Goal: Task Accomplishment & Management: Use online tool/utility

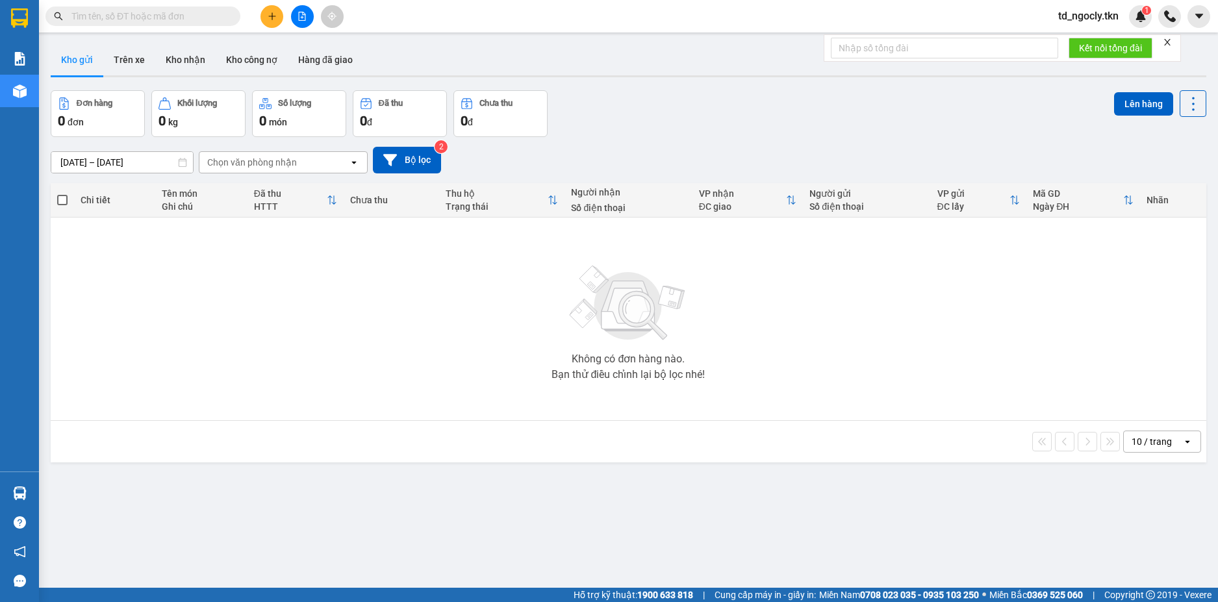
click at [114, 16] on input "text" at bounding box center [147, 16] width 153 height 14
paste input "0786789333"
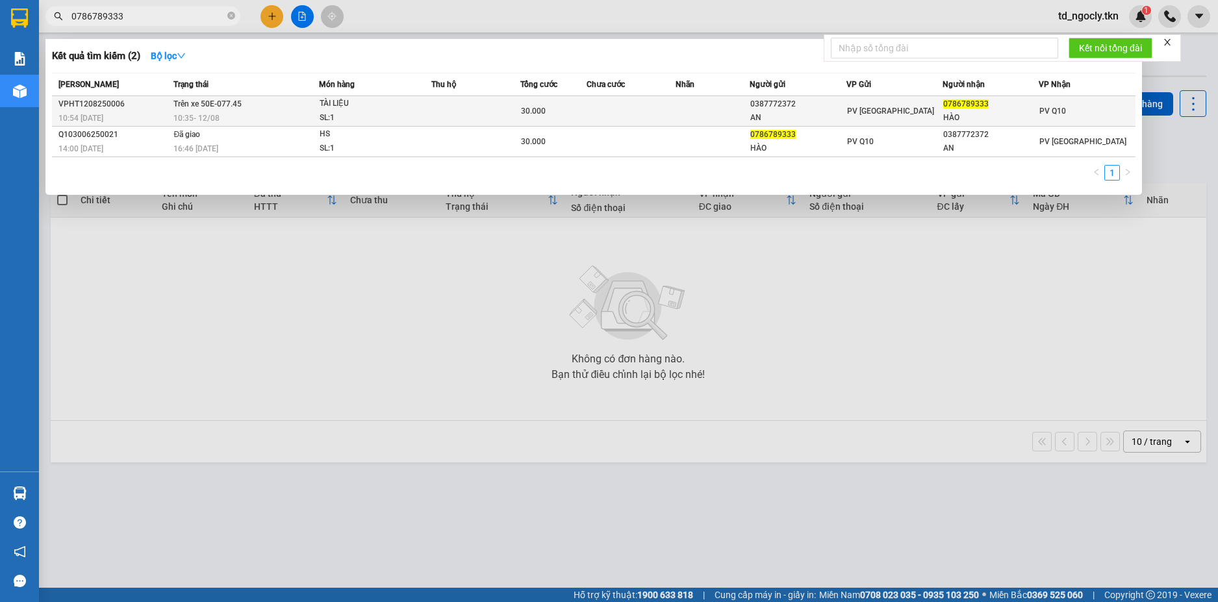
type input "0786789333"
click at [220, 109] on span "Trên xe 50E-077.45" at bounding box center [207, 103] width 68 height 10
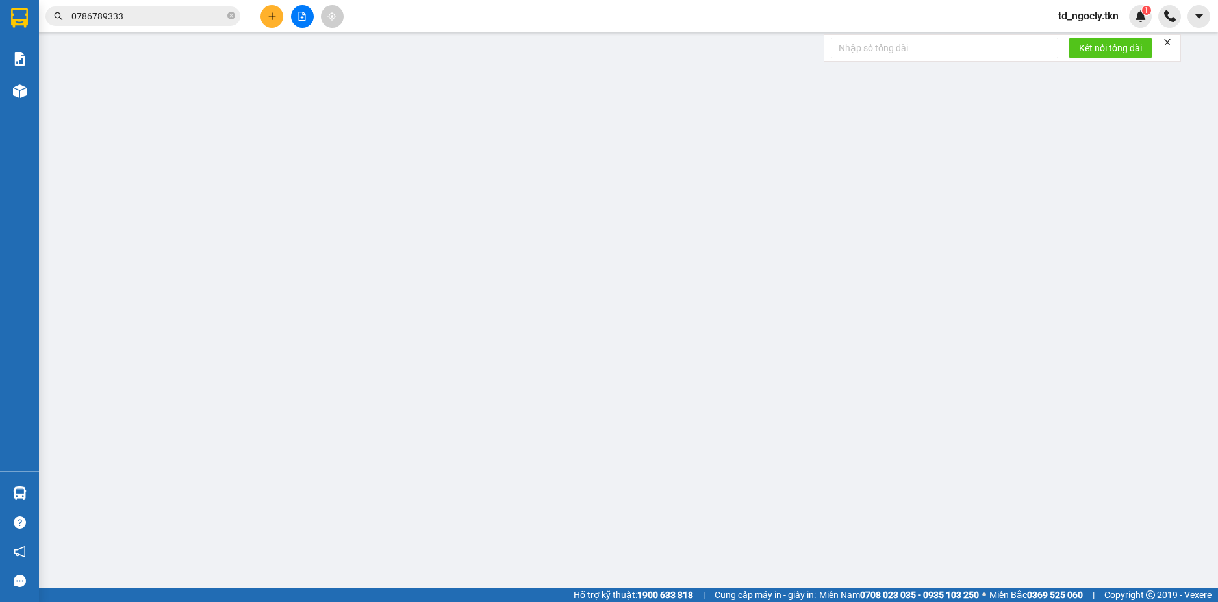
type input "0387772372"
type input "AN"
type input "0786789333"
type input "HÀO"
type input "30.000"
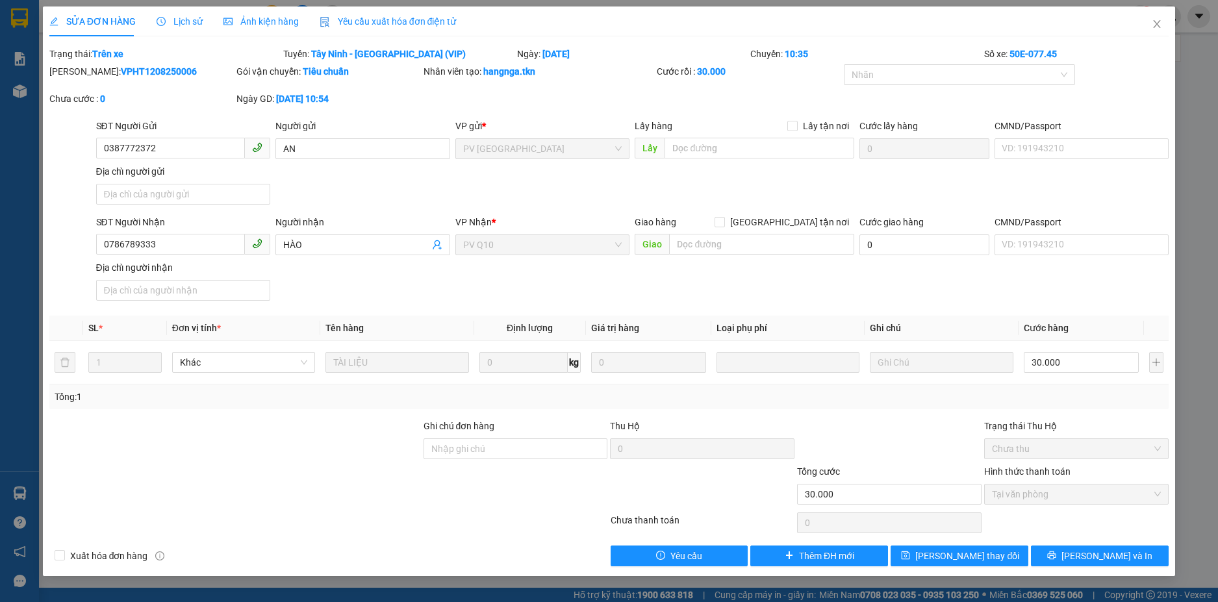
click at [173, 25] on span "Lịch sử" at bounding box center [180, 21] width 46 height 10
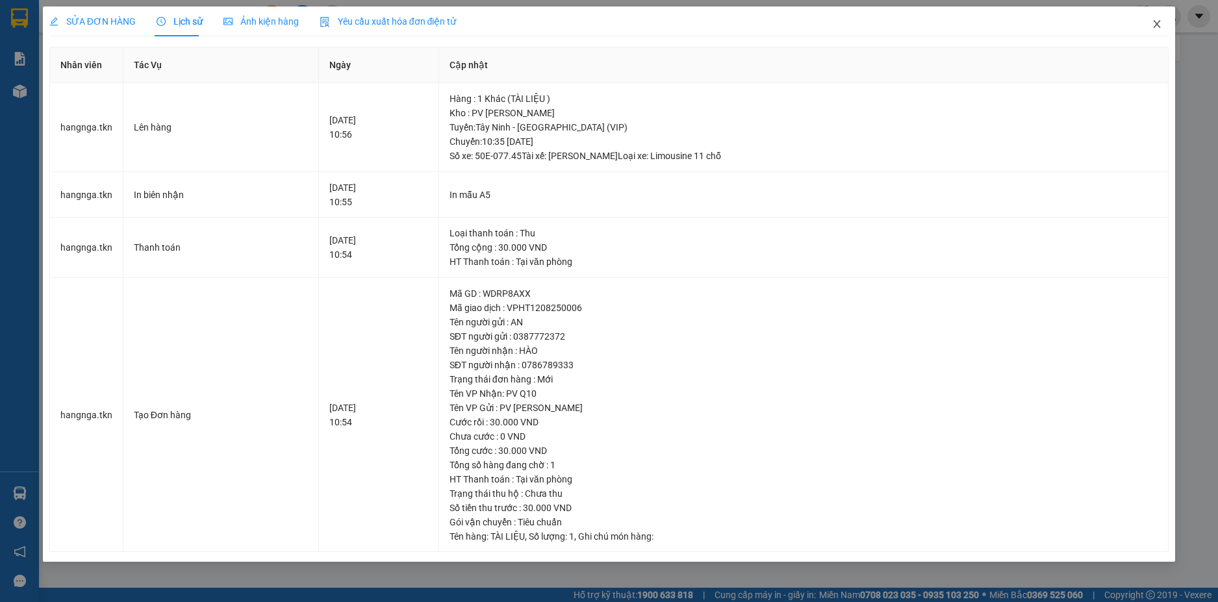
click at [1157, 22] on icon "close" at bounding box center [1157, 24] width 10 height 10
